Goal: Check status

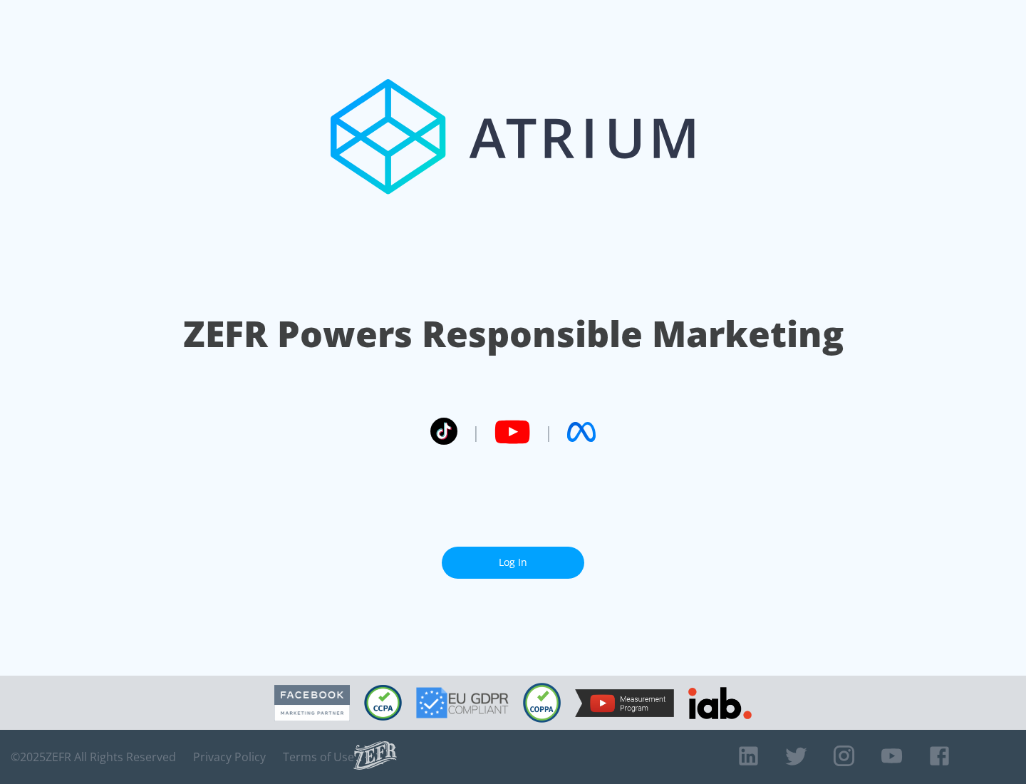
click at [513, 562] on link "Log In" at bounding box center [513, 563] width 143 height 32
